Goal: Information Seeking & Learning: Learn about a topic

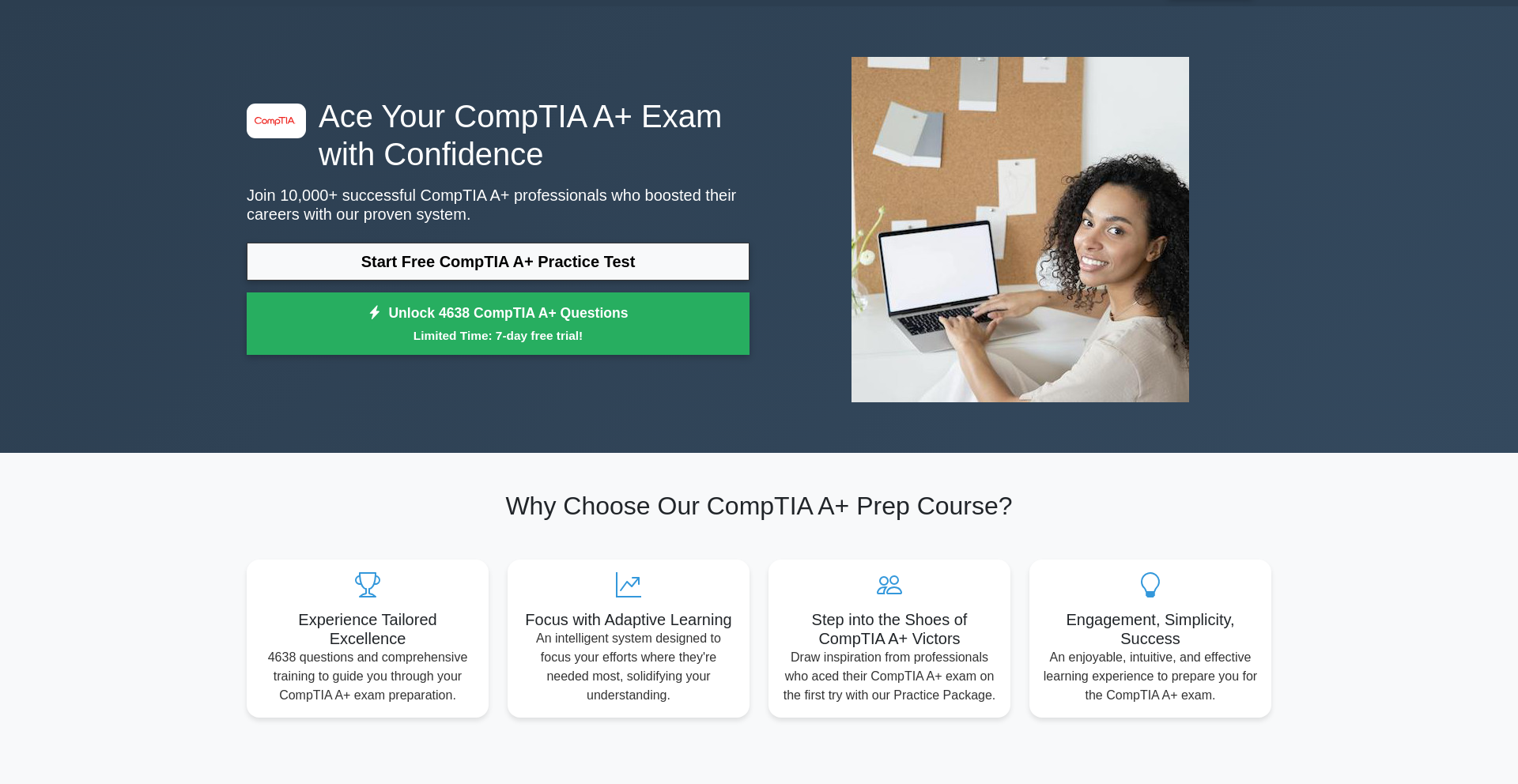
scroll to position [48, 0]
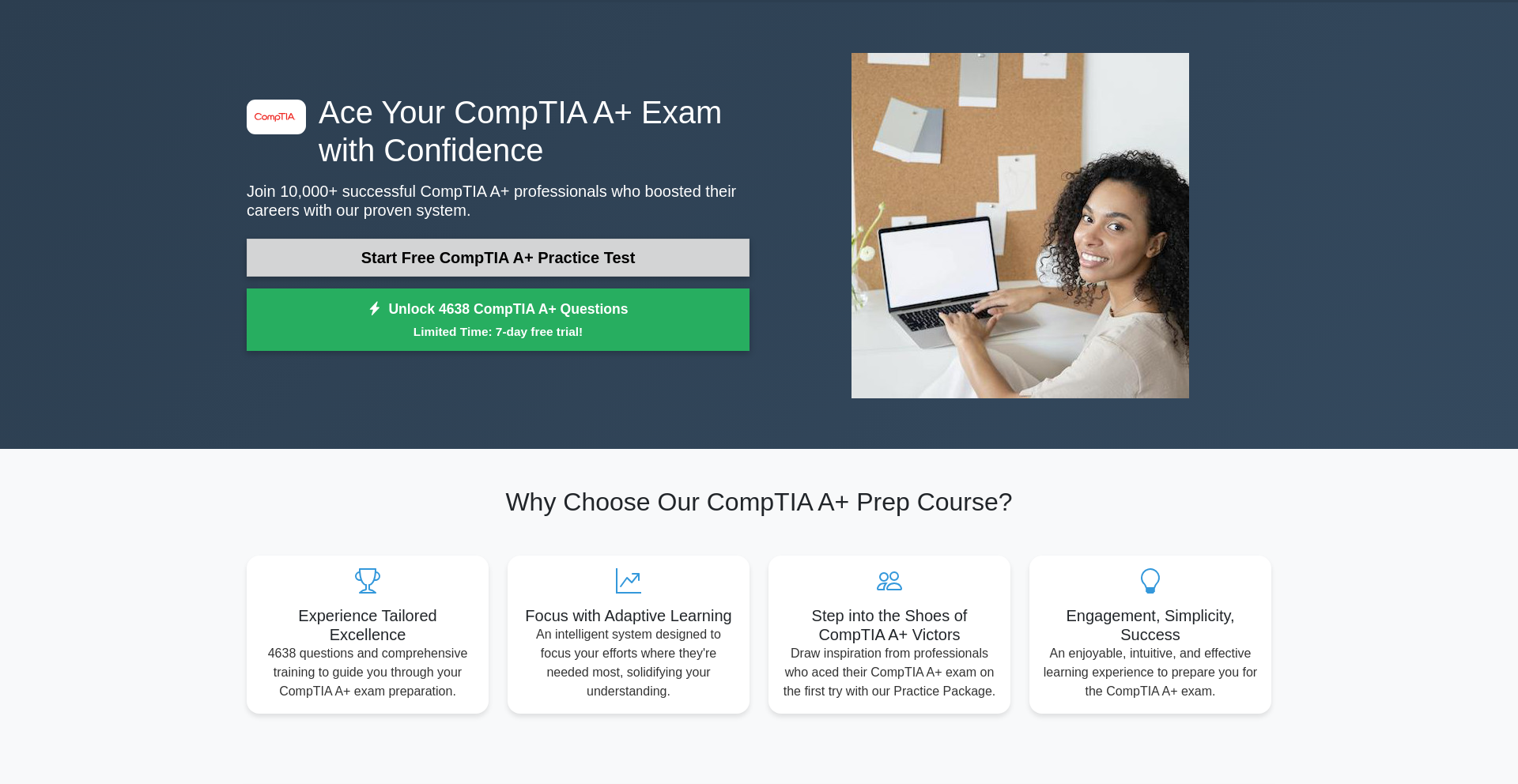
click at [565, 258] on link "Start Free CompTIA A+ Practice Test" at bounding box center [497, 257] width 502 height 38
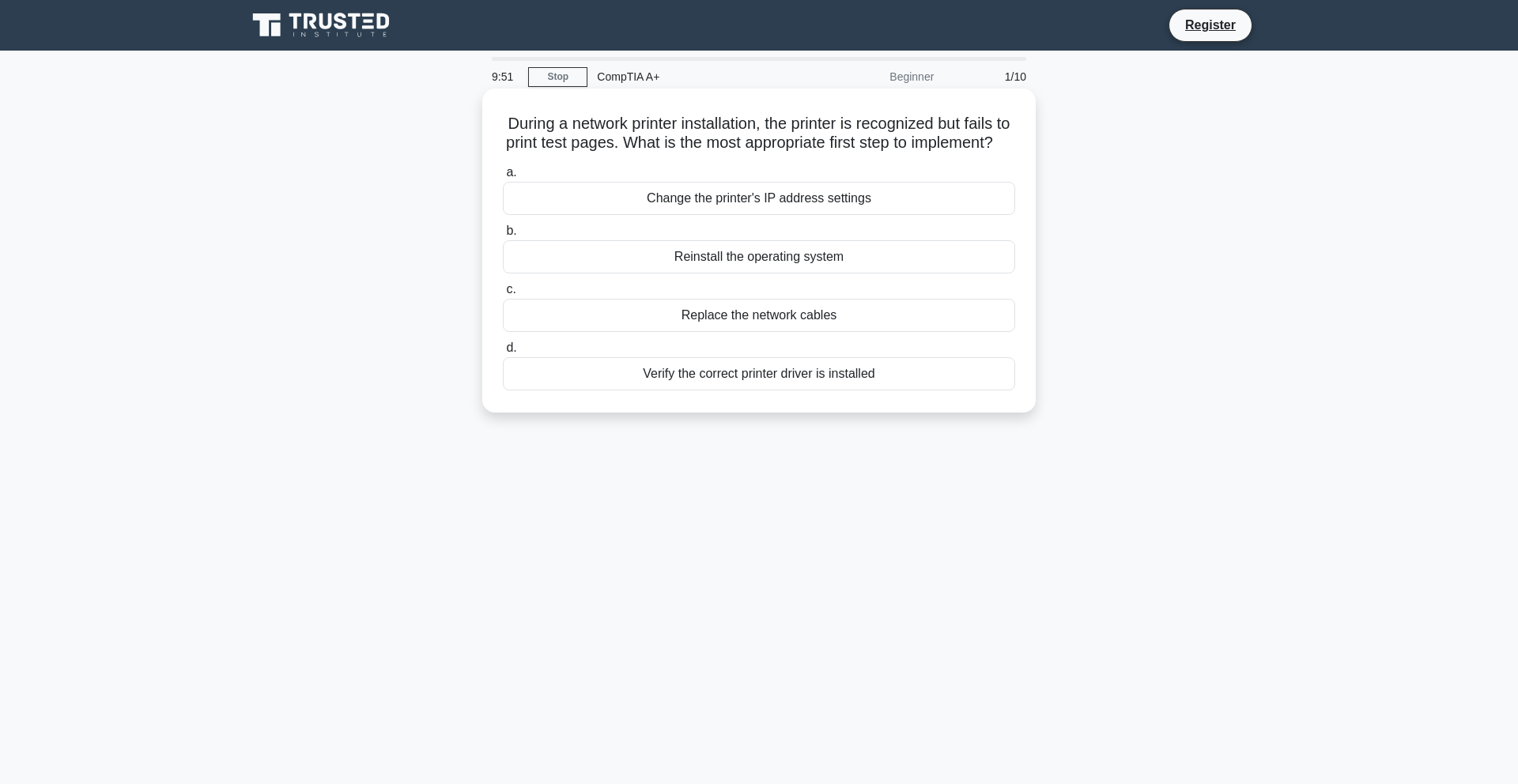
click at [782, 390] on div "Verify the correct printer driver is installed" at bounding box center [758, 373] width 512 height 33
click at [502, 353] on input "d. Verify the correct printer driver is installed" at bounding box center [502, 348] width 0 height 10
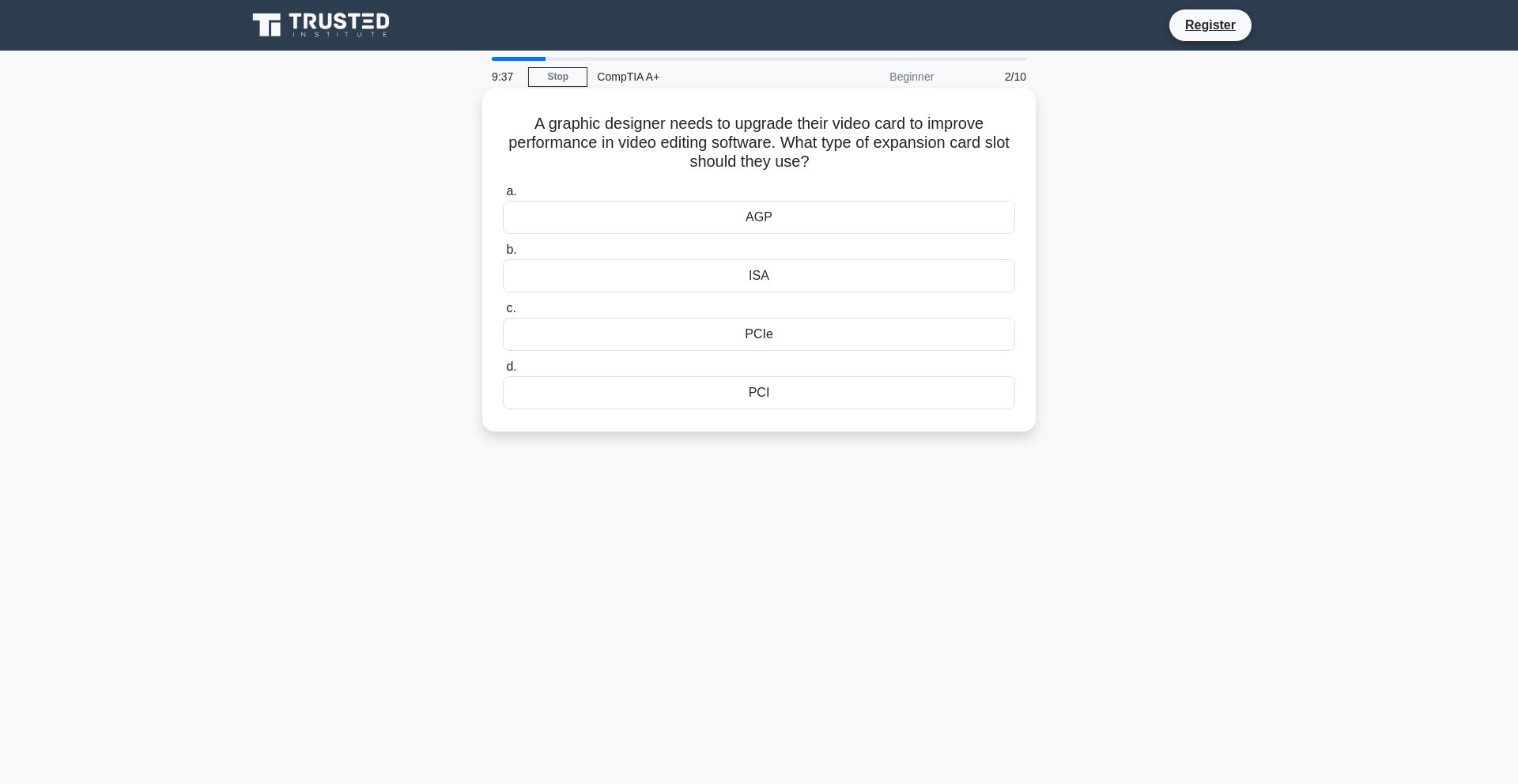
click at [760, 395] on div "PCI" at bounding box center [758, 392] width 512 height 33
click at [502, 372] on input "d. PCI" at bounding box center [502, 367] width 0 height 10
click at [825, 217] on div "RAM" at bounding box center [758, 217] width 512 height 33
click at [502, 197] on input "a. RAM" at bounding box center [502, 192] width 0 height 10
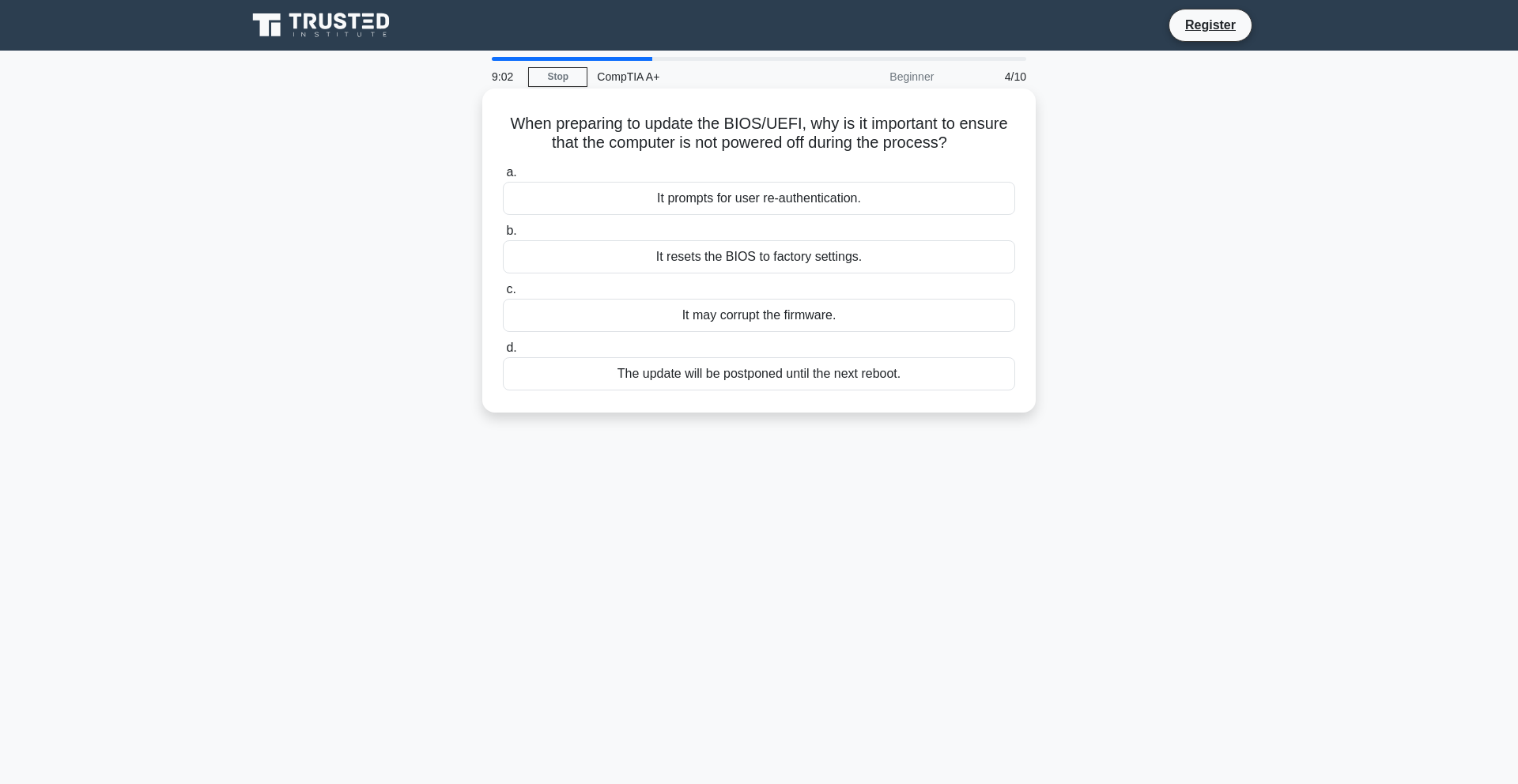
click at [784, 379] on div "The update will be postponed until the next reboot." at bounding box center [758, 373] width 512 height 33
click at [502, 353] on input "d. The update will be postponed until the next reboot." at bounding box center [502, 348] width 0 height 10
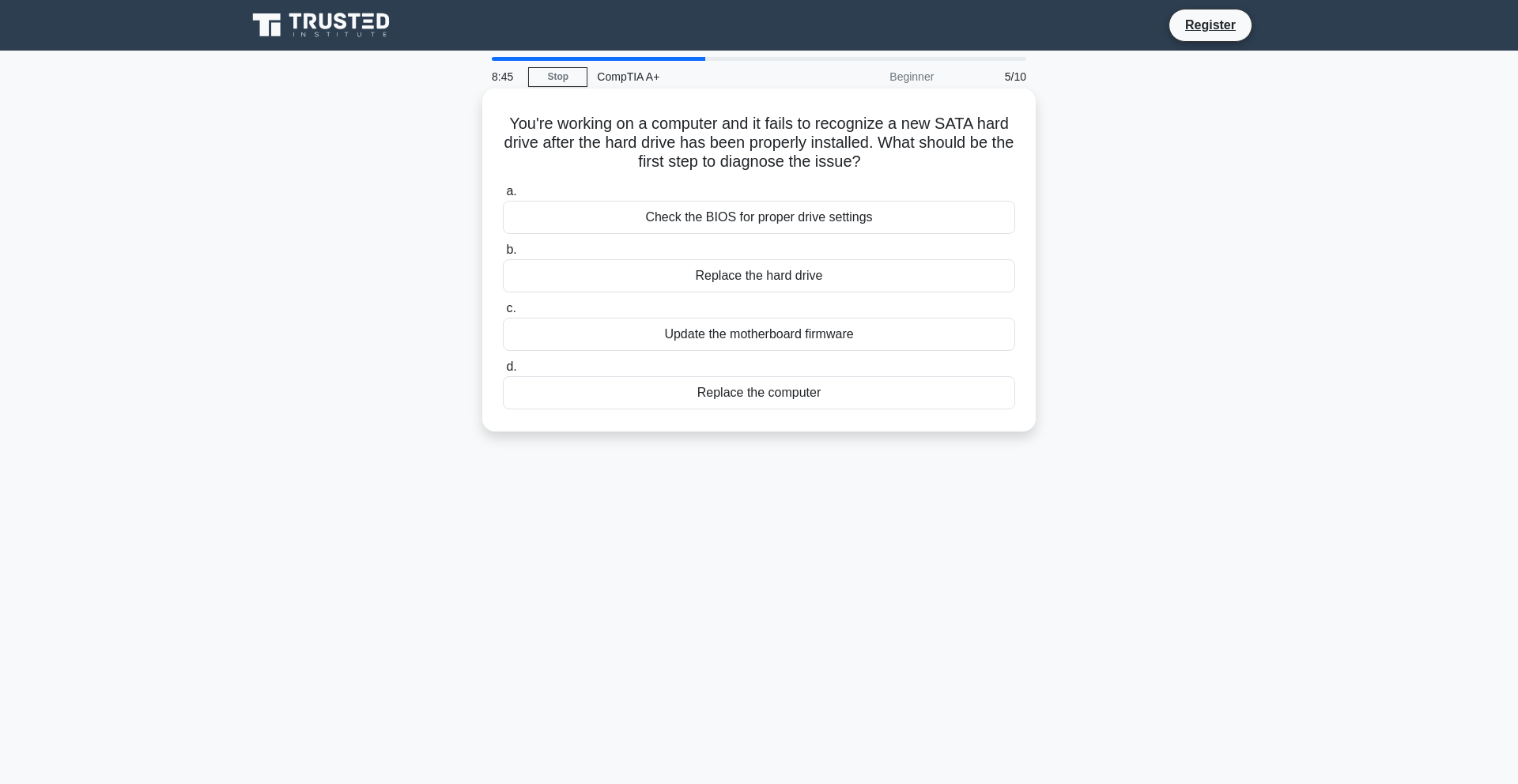
click at [829, 342] on div "Update the motherboard firmware" at bounding box center [758, 334] width 512 height 33
click at [502, 314] on input "c. Update the motherboard firmware" at bounding box center [502, 309] width 0 height 10
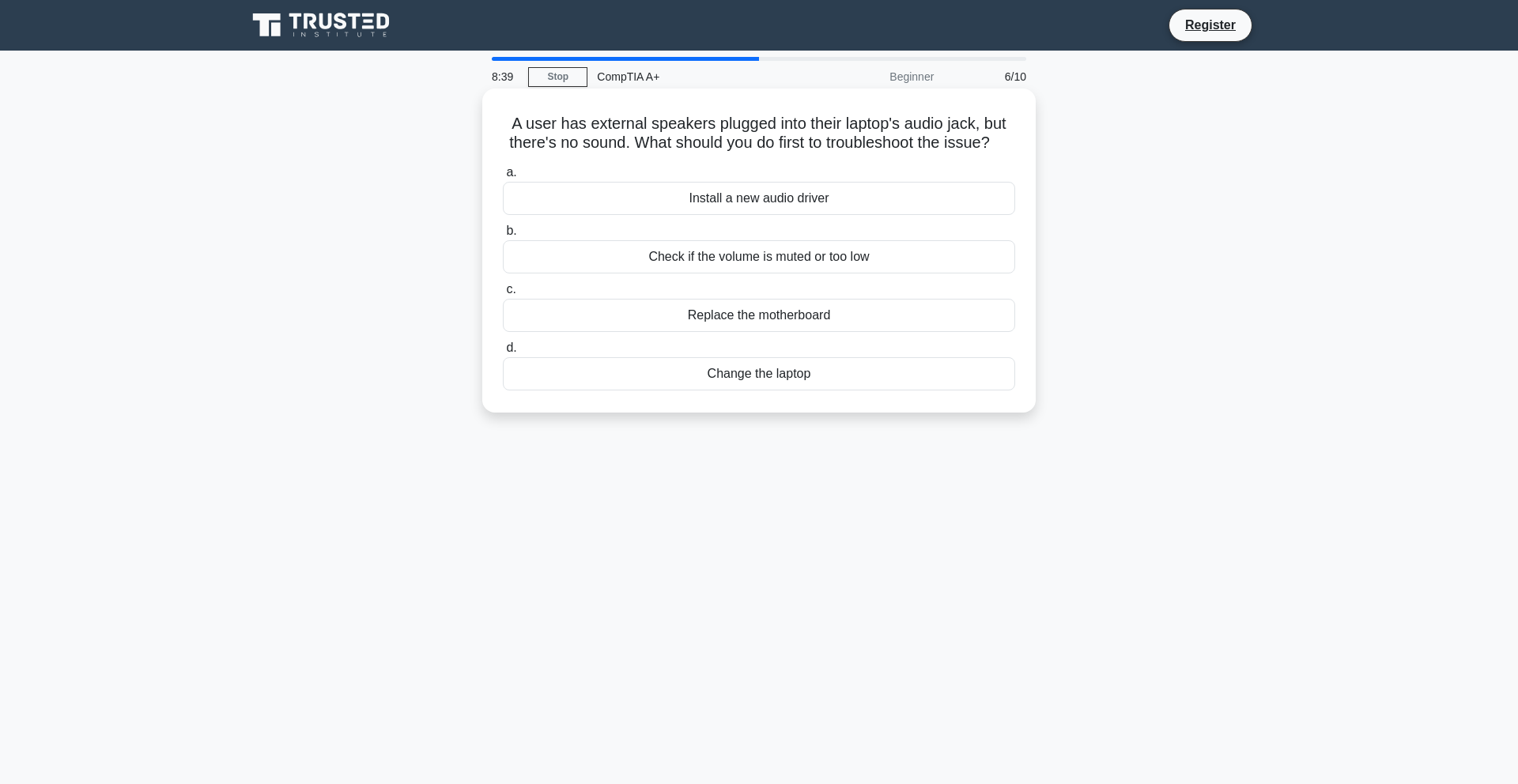
click at [868, 260] on div "Check if the volume is muted or too low" at bounding box center [758, 257] width 512 height 33
click at [502, 236] on input "b. Check if the volume is muted or too low" at bounding box center [502, 231] width 0 height 10
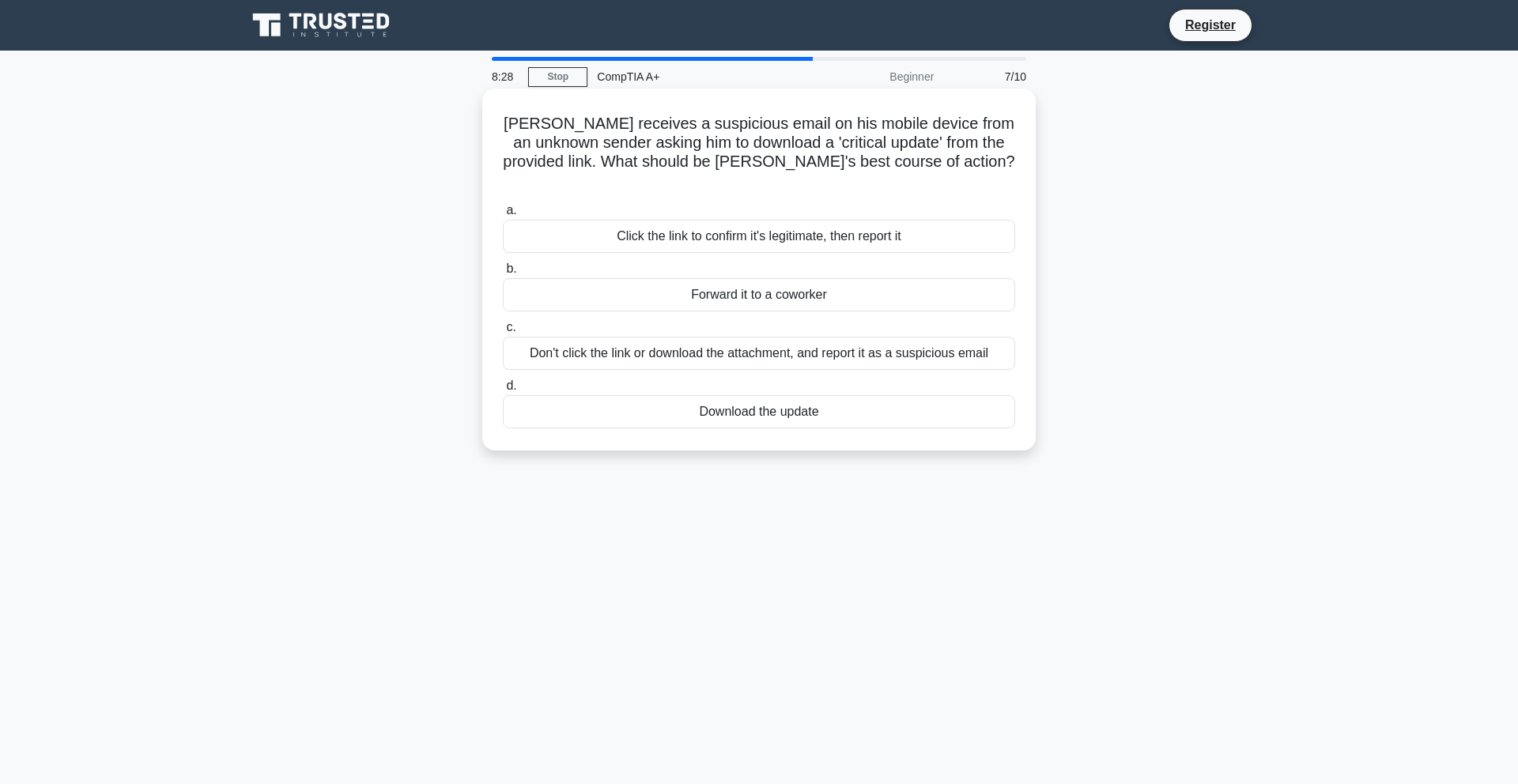
click at [841, 336] on div "Don't click the link or download the attachment, and report it as a suspicious …" at bounding box center [758, 352] width 512 height 33
click at [502, 331] on input "c. Don't click the link or download the attachment, and report it as a suspicio…" at bounding box center [502, 327] width 0 height 10
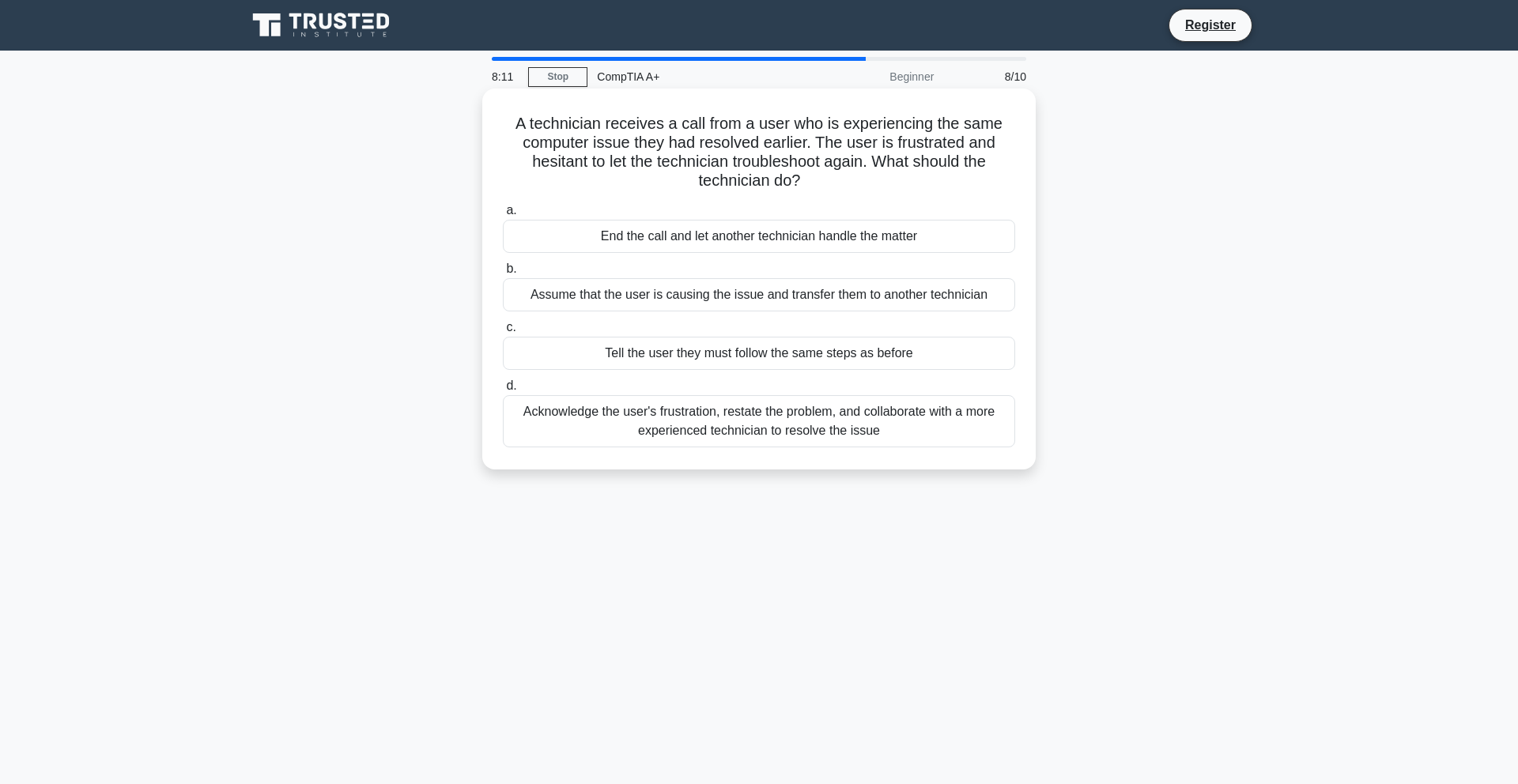
click at [804, 420] on div "Acknowledge the user's frustration, restate the problem, and collaborate with a…" at bounding box center [758, 421] width 512 height 52
click at [502, 391] on input "d. Acknowledge the user's frustration, restate the problem, and collaborate wit…" at bounding box center [502, 386] width 0 height 10
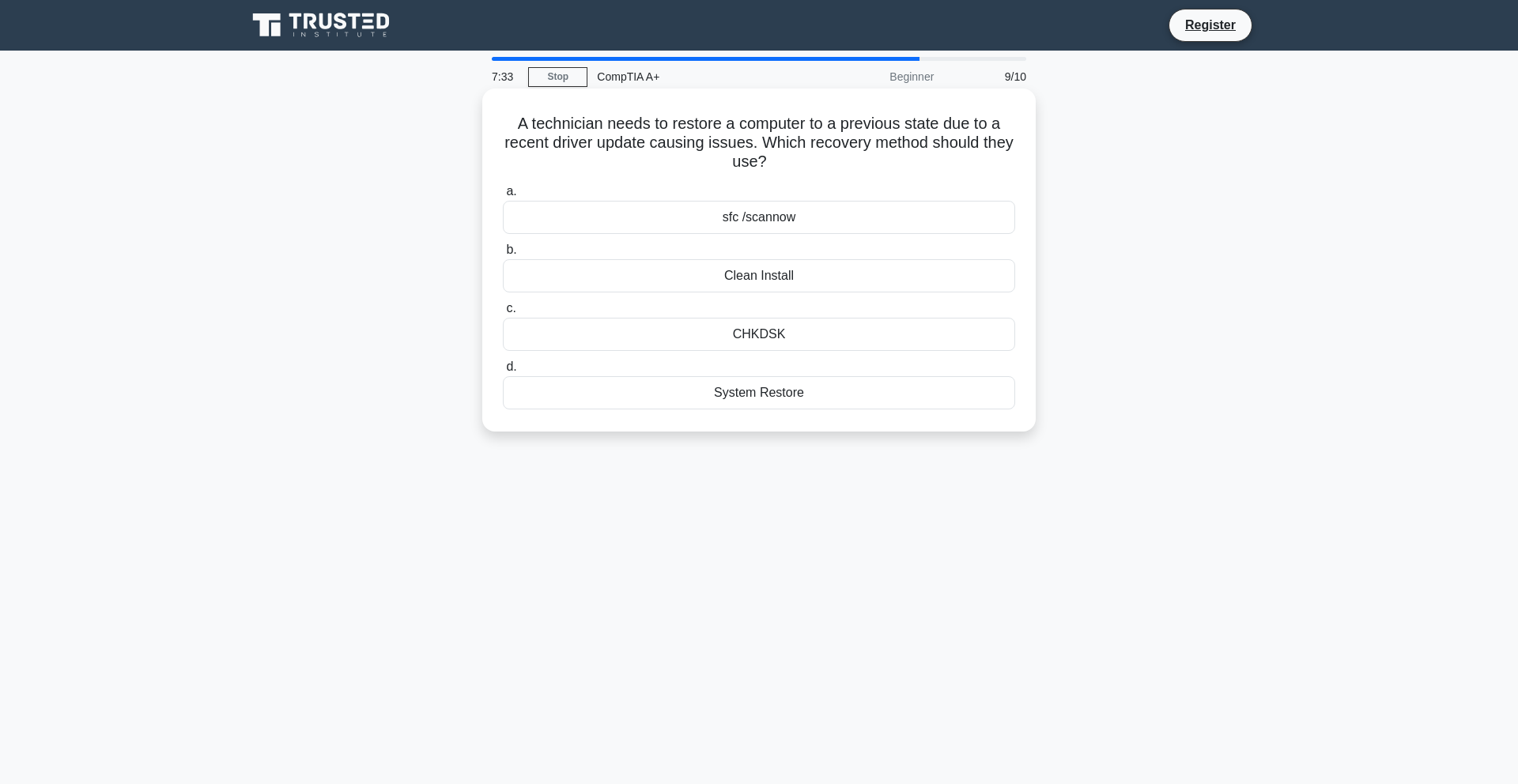
click at [799, 278] on div "Clean Install" at bounding box center [758, 275] width 512 height 33
click at [502, 255] on input "b. Clean Install" at bounding box center [502, 250] width 0 height 10
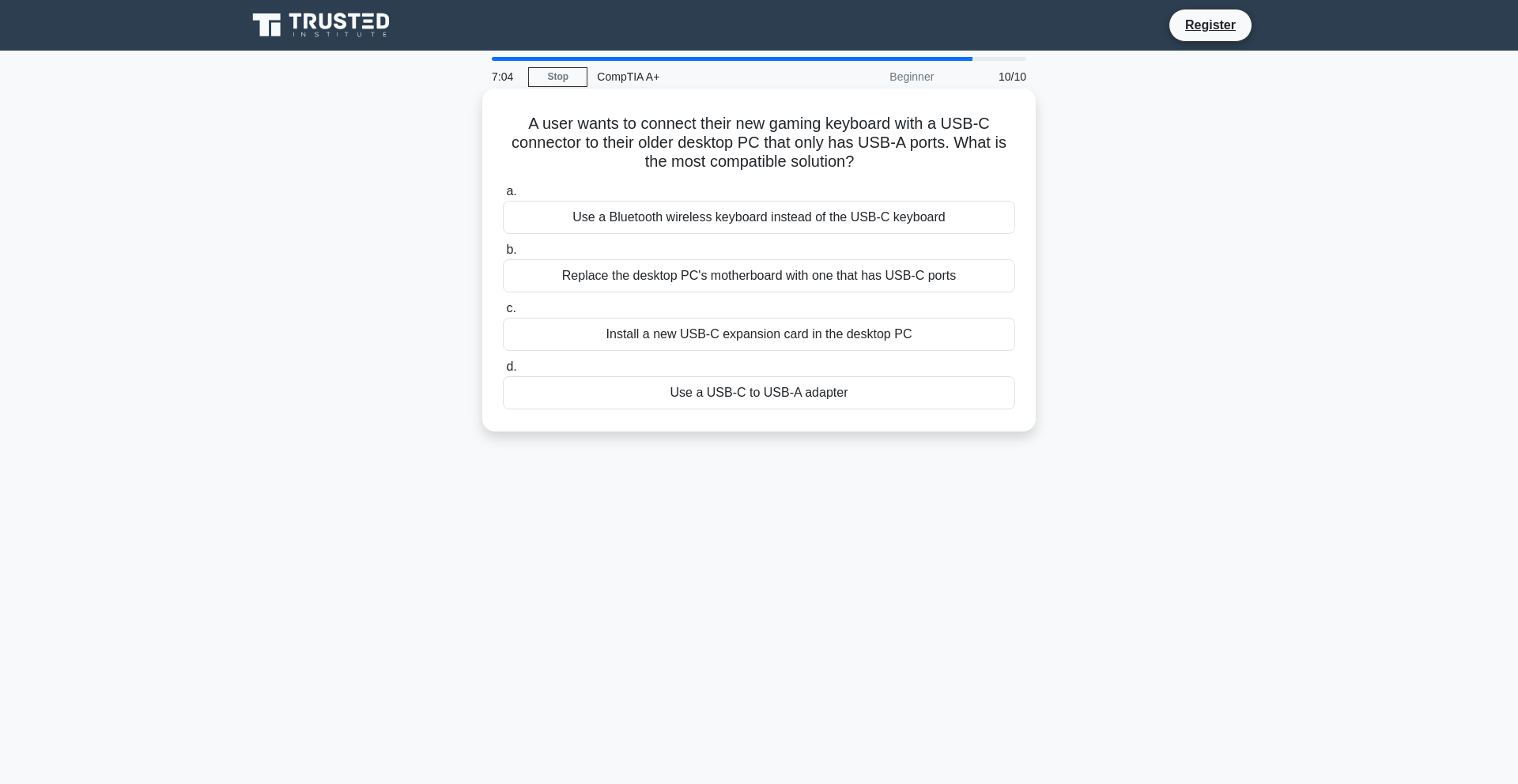
click at [797, 395] on div "Use a USB-C to USB-A adapter" at bounding box center [758, 392] width 512 height 33
click at [502, 372] on input "d. Use a USB-C to USB-A adapter" at bounding box center [502, 367] width 0 height 10
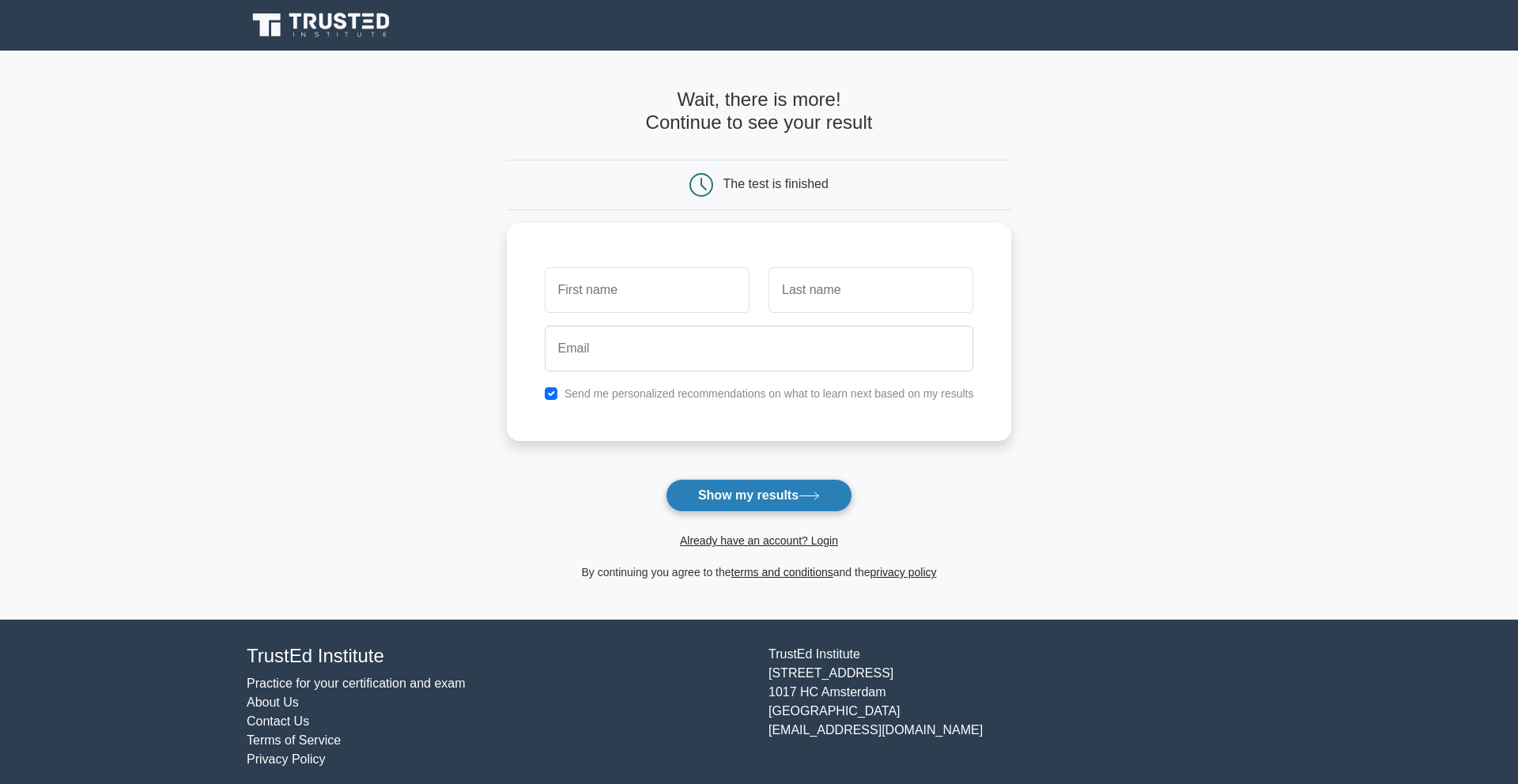
click at [762, 494] on button "Show my results" at bounding box center [759, 495] width 187 height 33
type input "matt"
click at [912, 289] on input "text" at bounding box center [870, 286] width 204 height 45
type input "Ambrose"
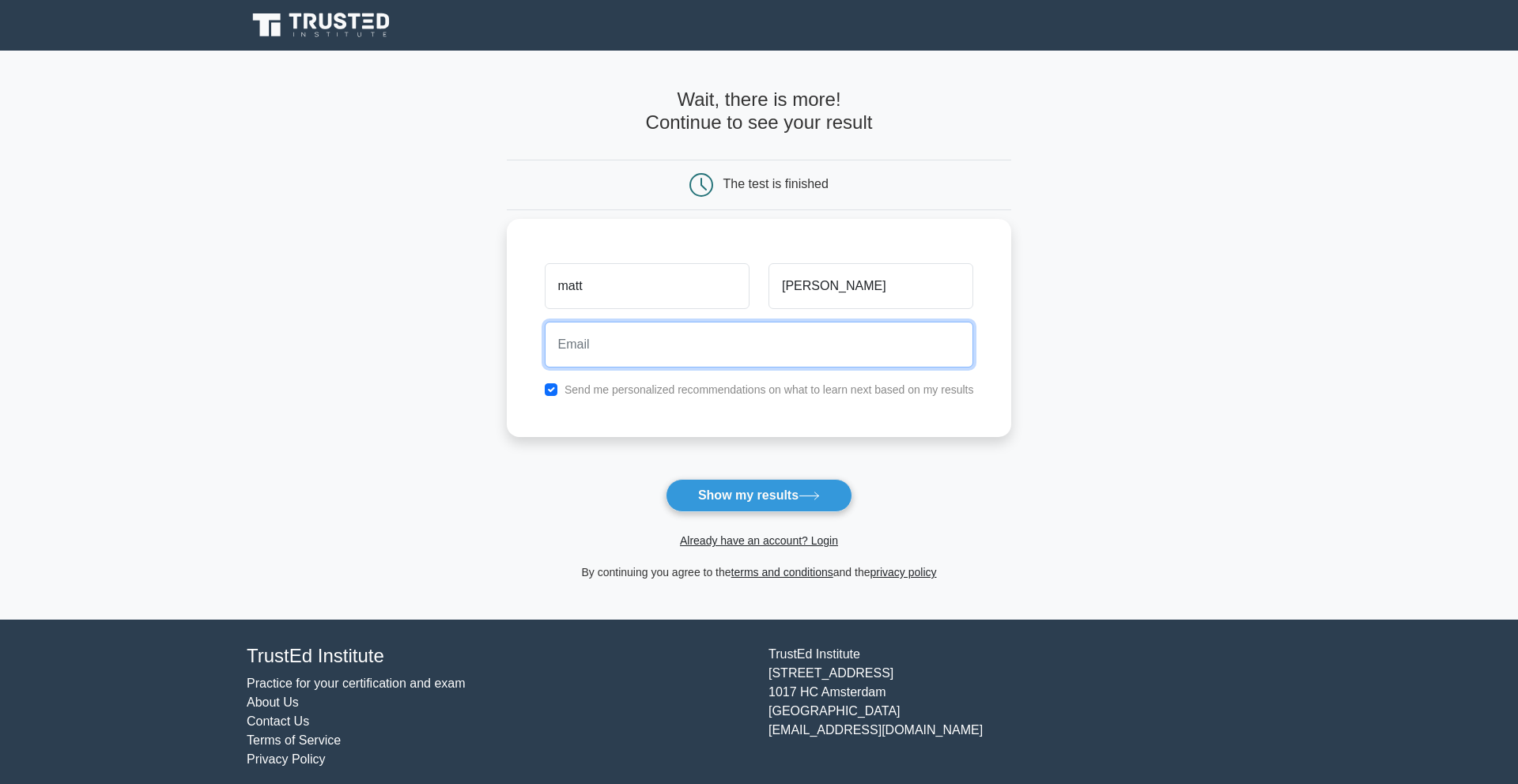
click at [848, 348] on input "email" at bounding box center [759, 344] width 429 height 45
type input "mattso.ambrose@gmail.com"
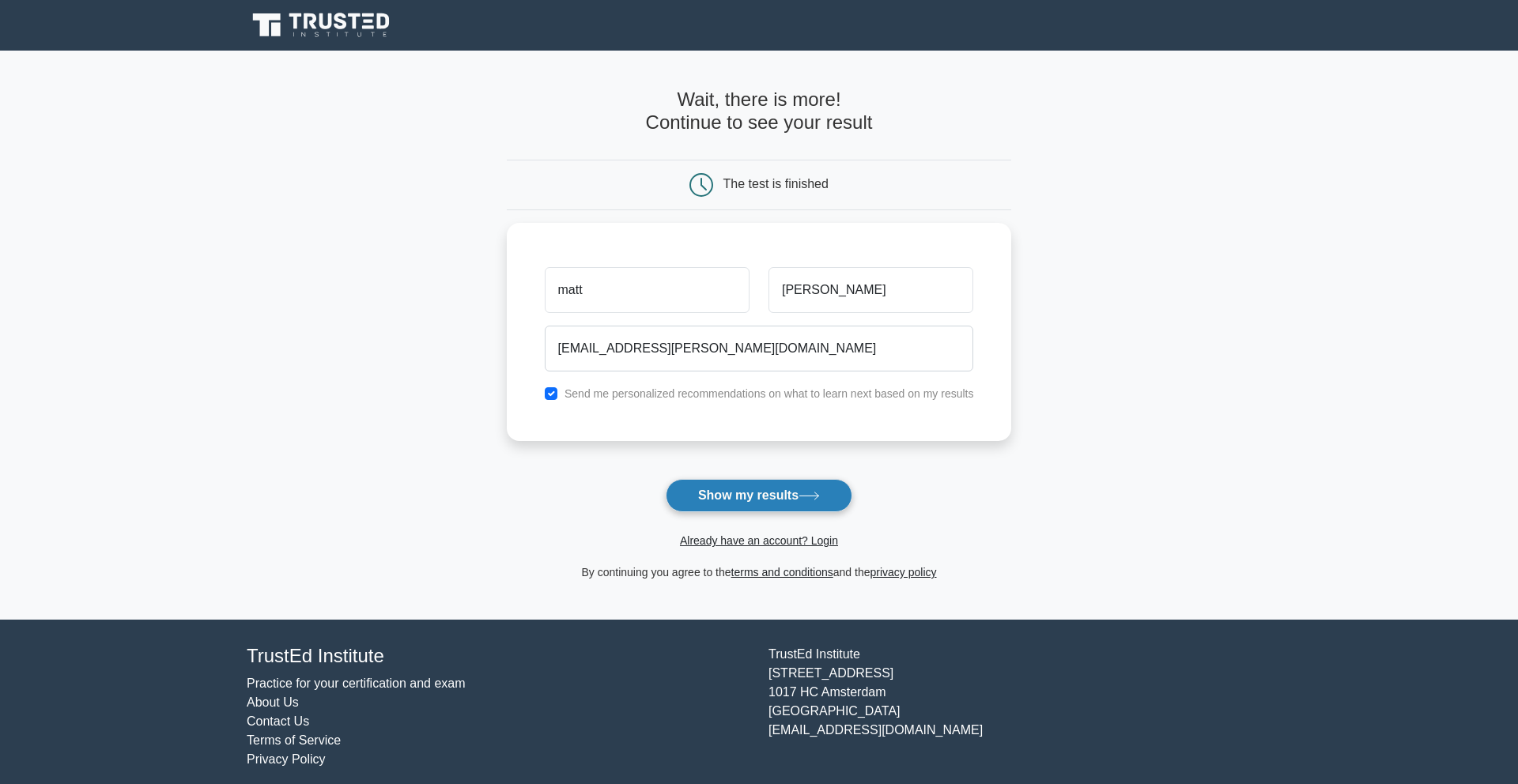
click at [764, 503] on button "Show my results" at bounding box center [759, 495] width 187 height 33
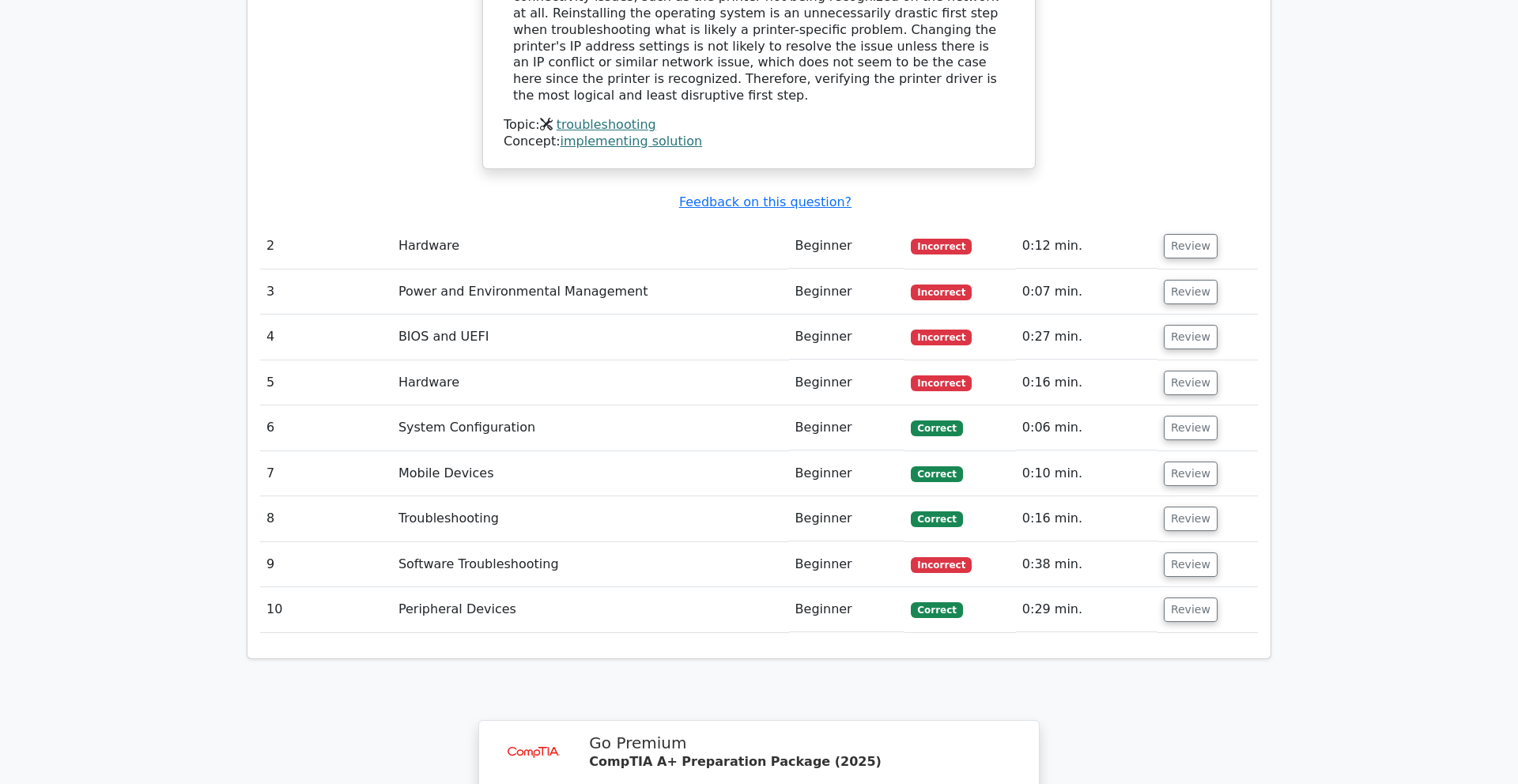
scroll to position [1857, 0]
click at [651, 225] on td "Hardware" at bounding box center [591, 247] width 397 height 45
click at [1196, 235] on button "Review" at bounding box center [1191, 246] width 54 height 24
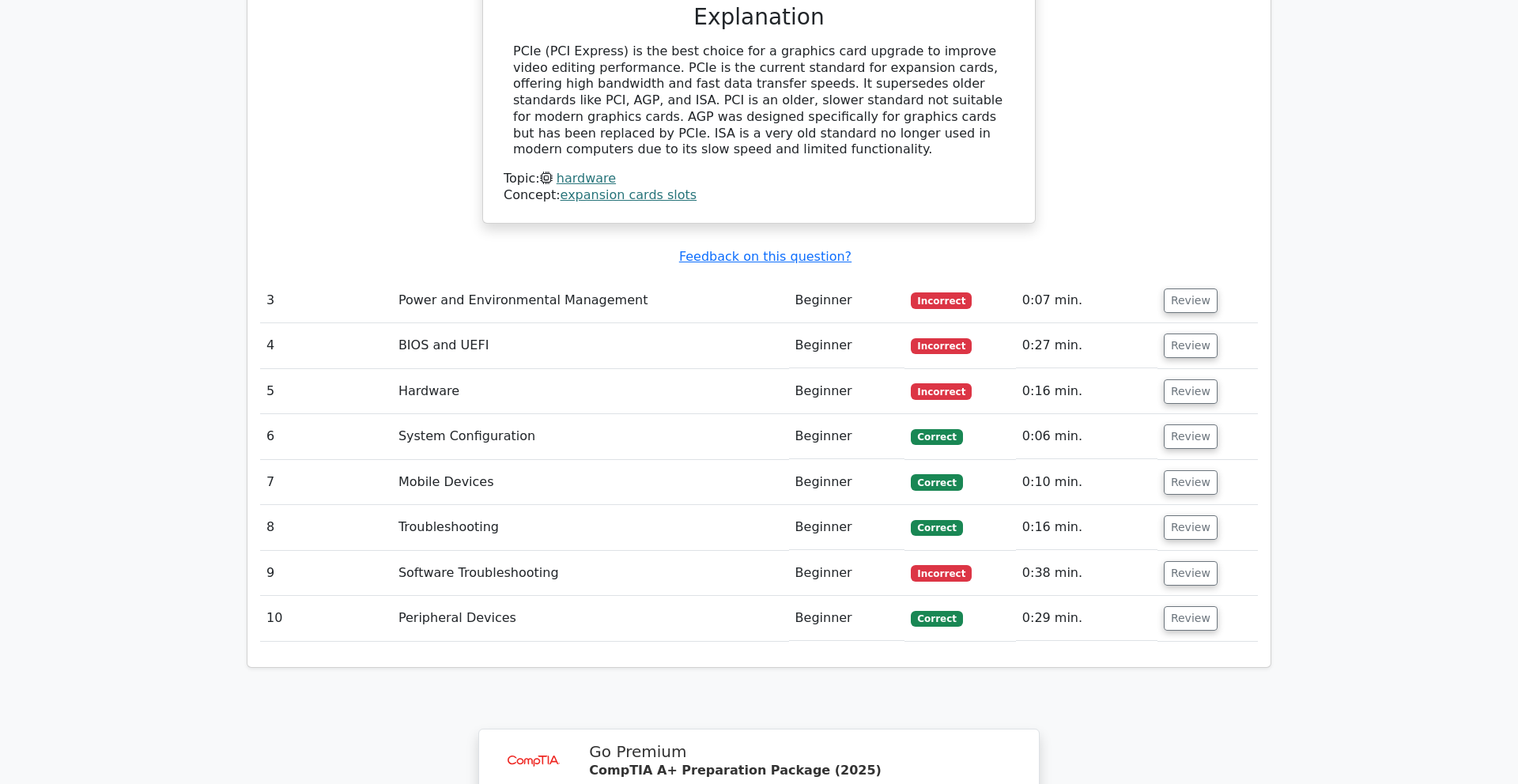
scroll to position [2406, 0]
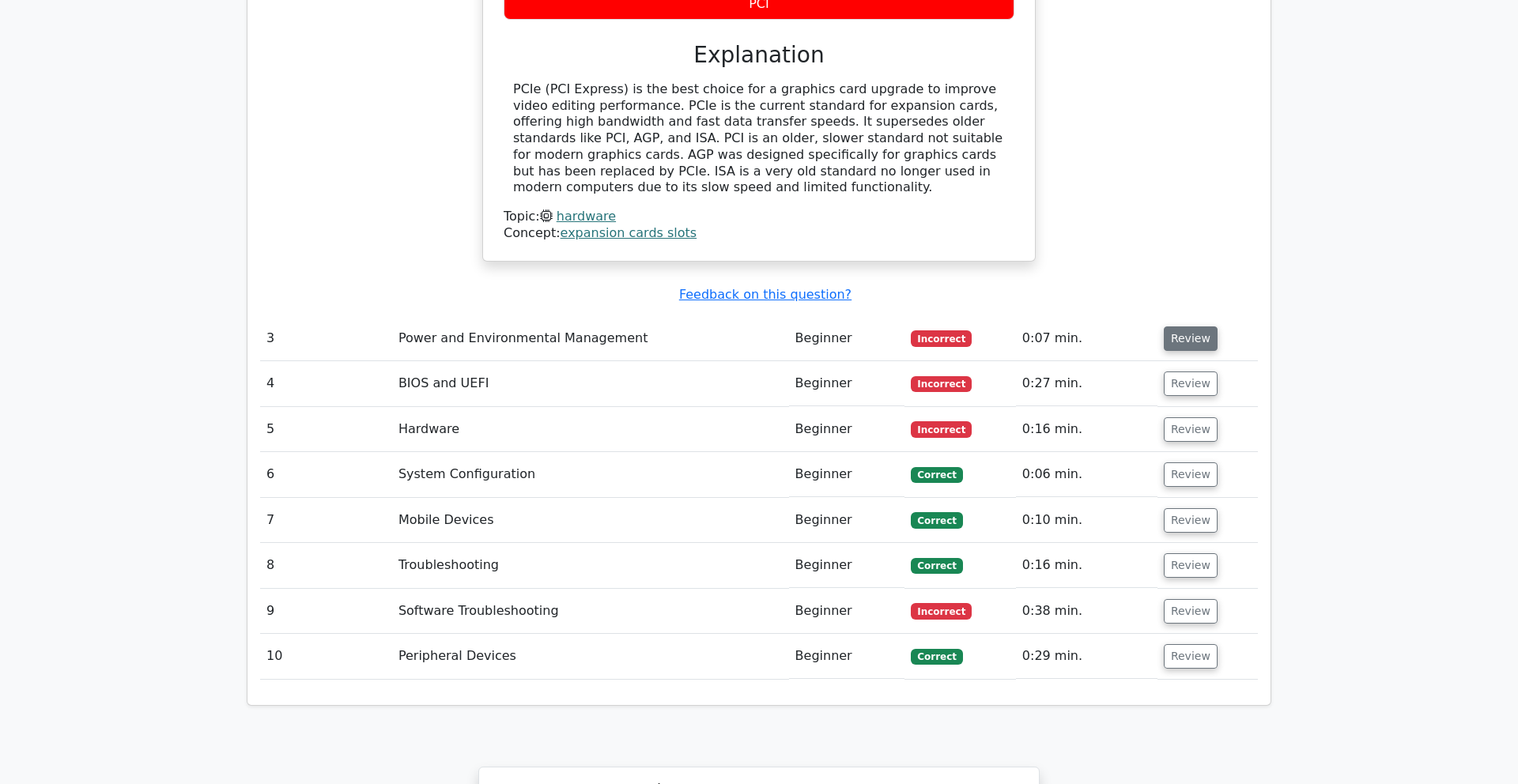
click at [1179, 326] on button "Review" at bounding box center [1191, 338] width 54 height 24
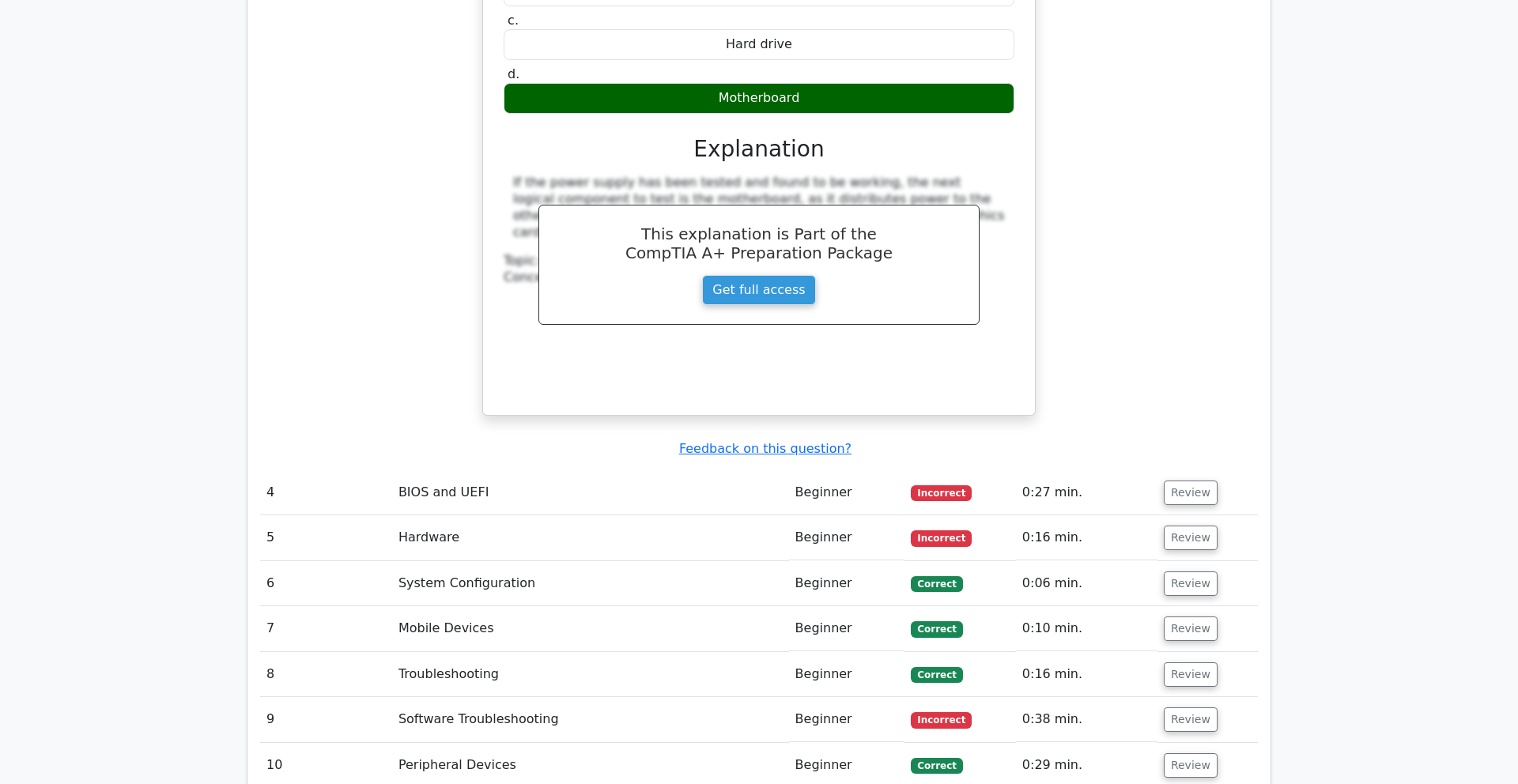
scroll to position [2959, 0]
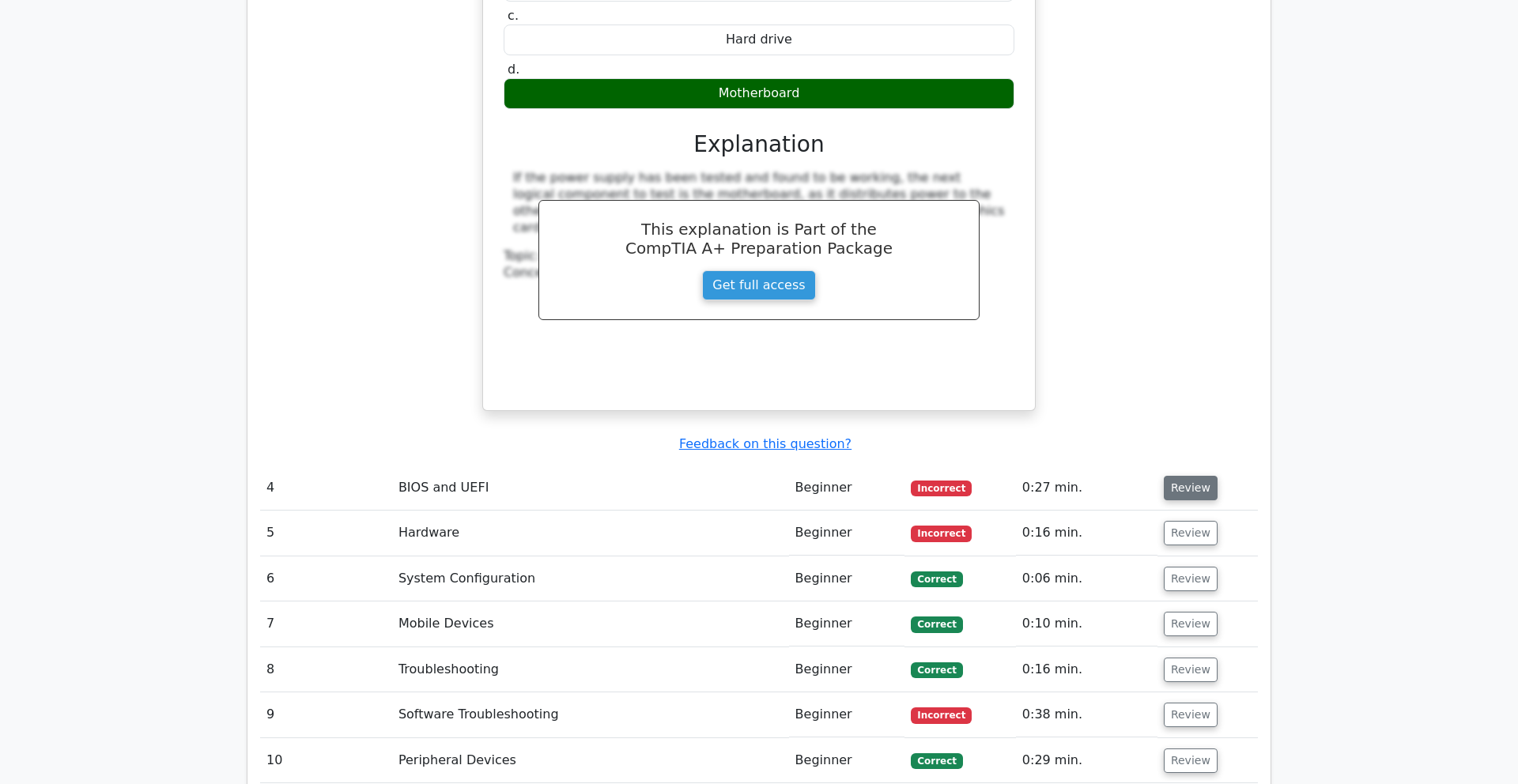
click at [1184, 475] on button "Review" at bounding box center [1191, 487] width 54 height 24
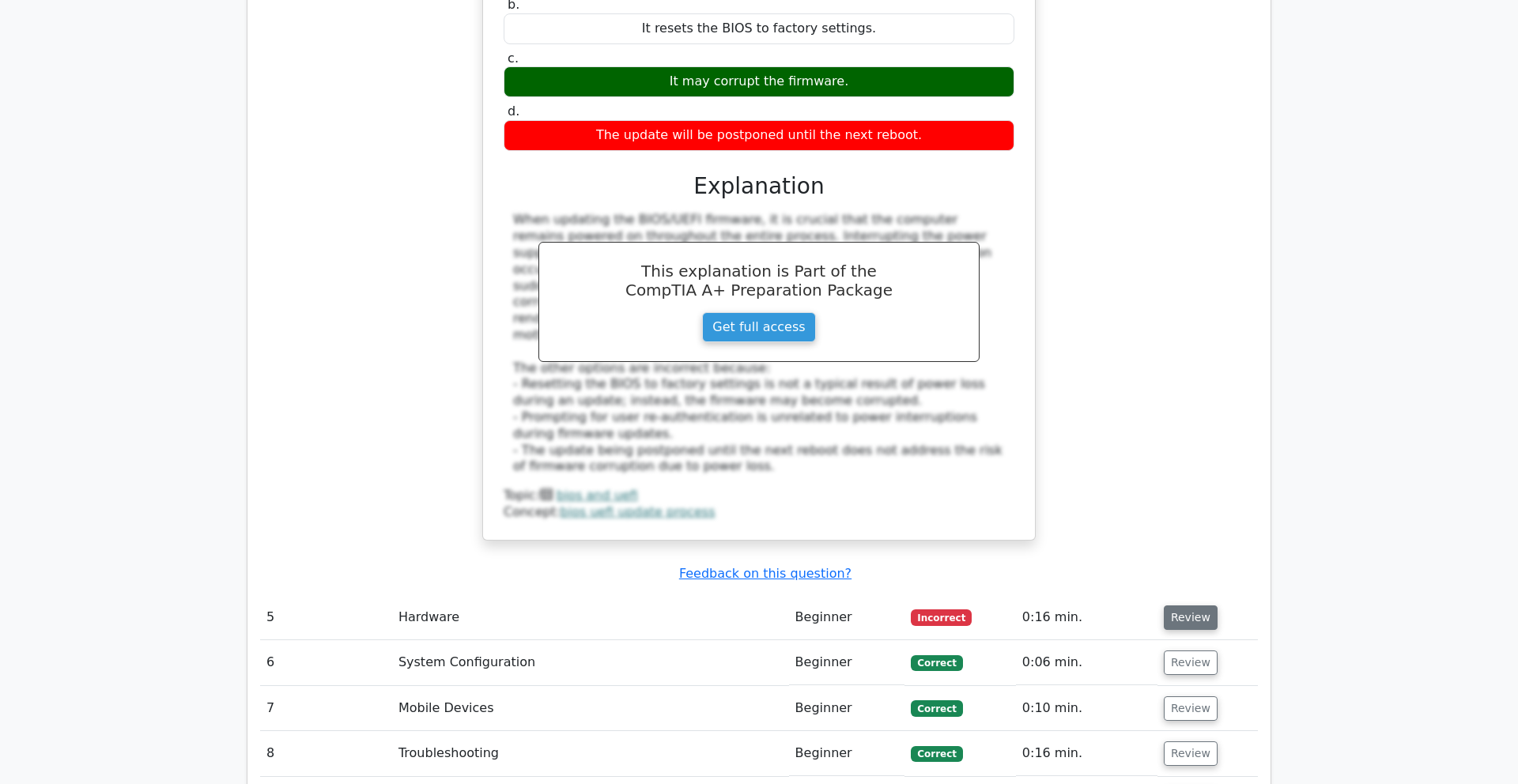
scroll to position [3600, 0]
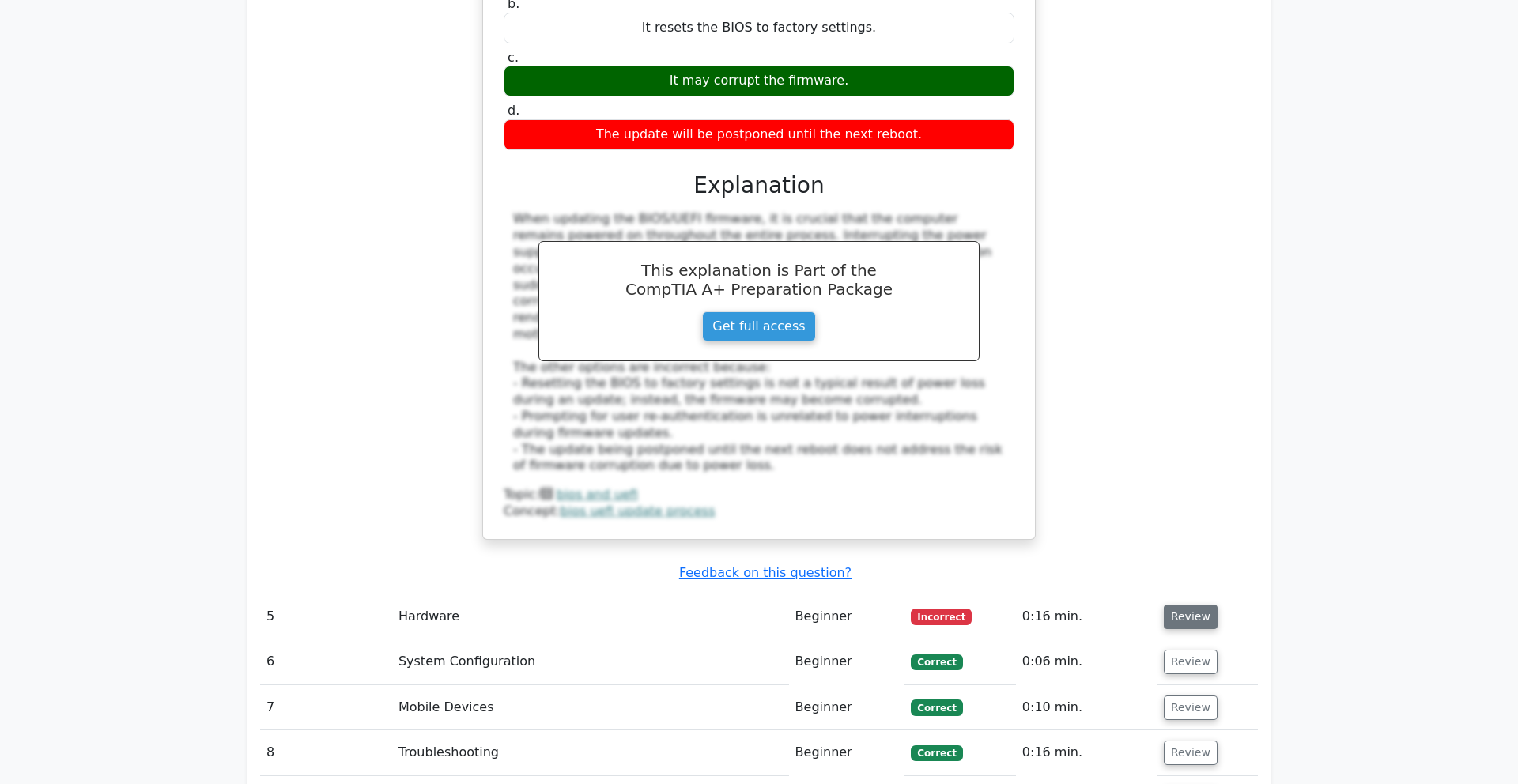
click at [1177, 605] on button "Review" at bounding box center [1191, 617] width 54 height 24
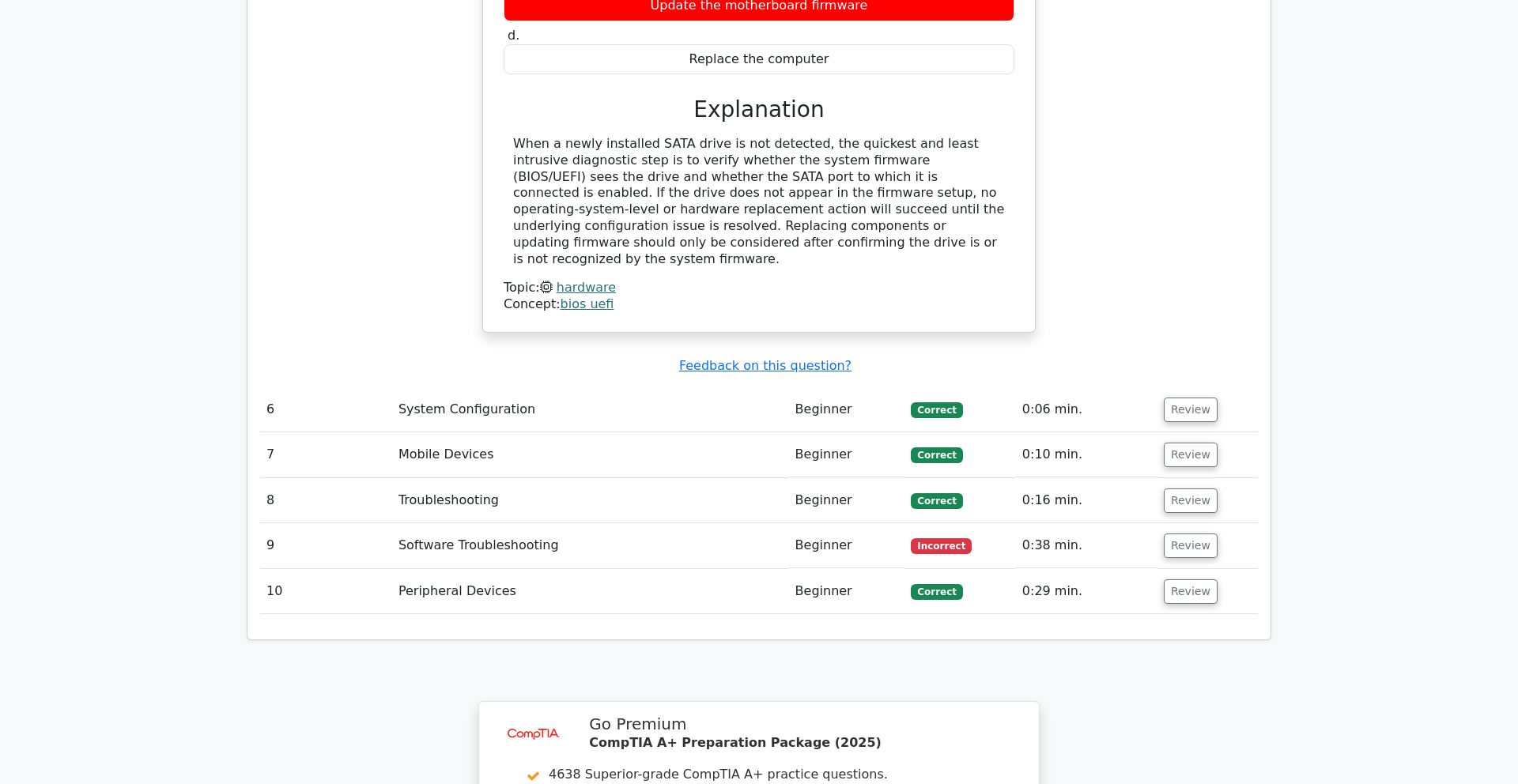
scroll to position [4440, 0]
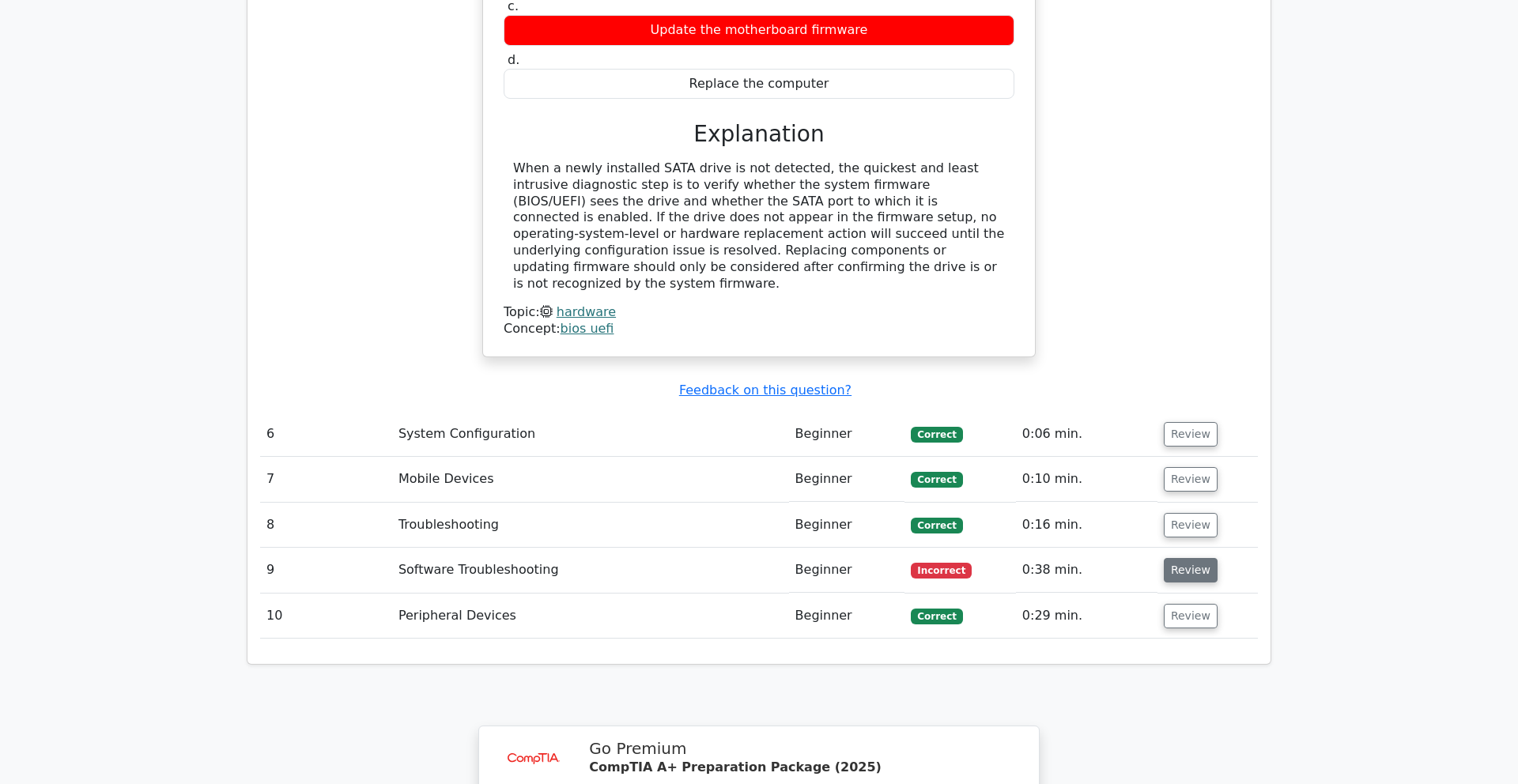
click at [1173, 558] on button "Review" at bounding box center [1191, 569] width 54 height 24
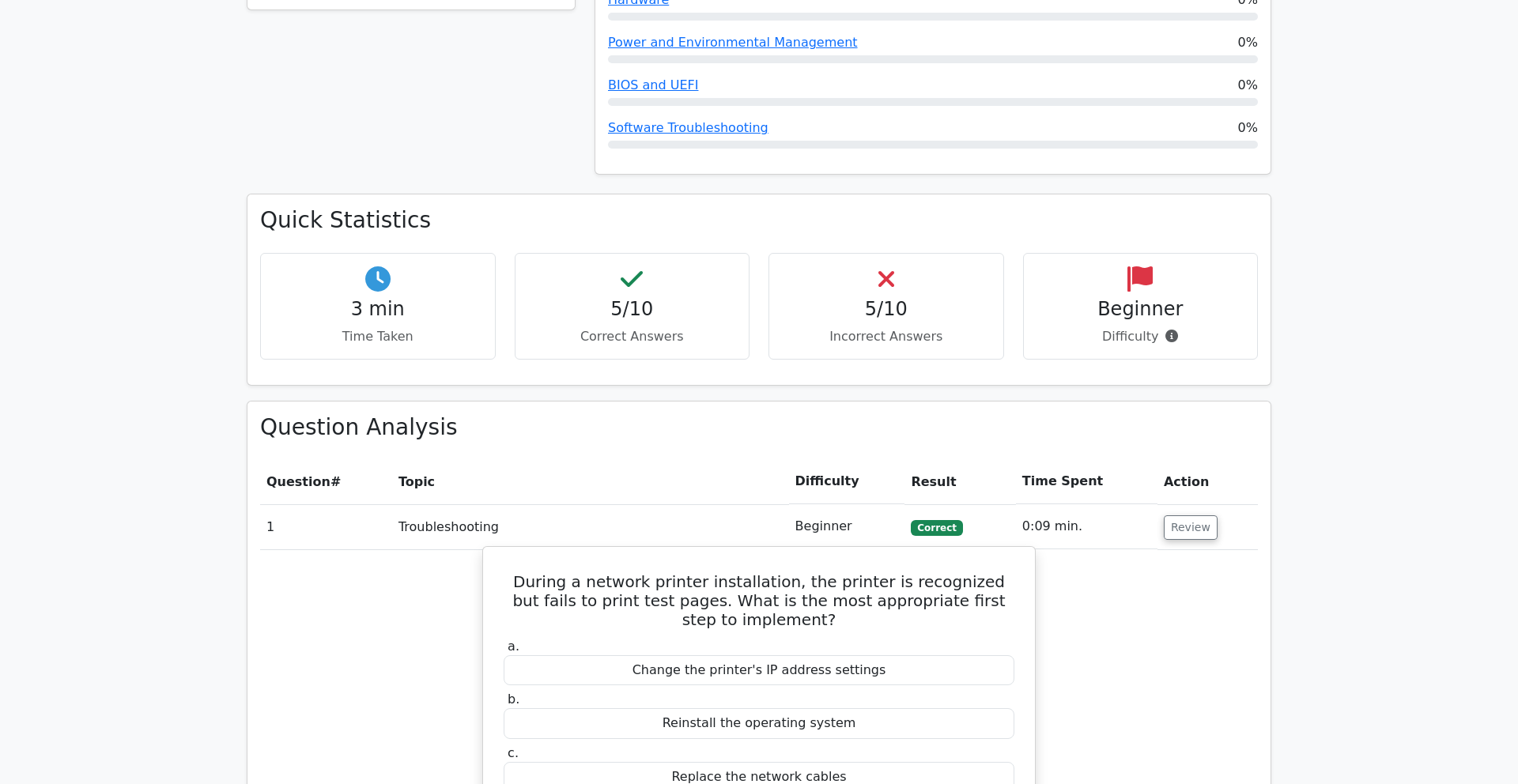
scroll to position [0, 0]
